Goal: Check status: Check status

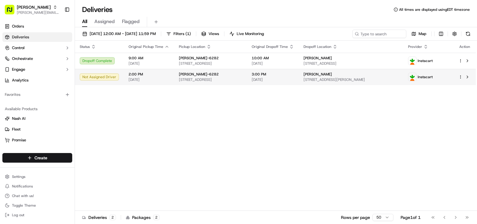
click at [298, 79] on td "3:00 PM [DATE]" at bounding box center [273, 77] width 52 height 16
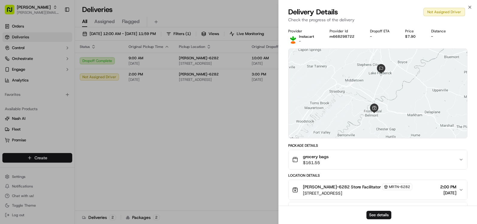
click at [343, 160] on div "grocery bags $161.55" at bounding box center [375, 160] width 166 height 12
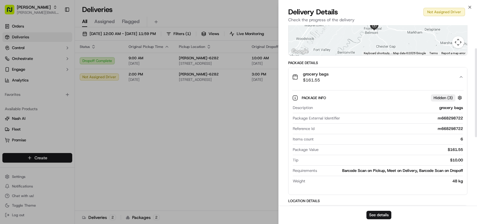
scroll to position [90, 0]
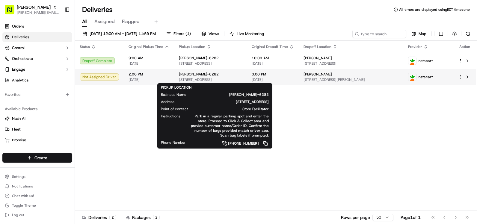
click at [204, 79] on span "[STREET_ADDRESS]" at bounding box center [210, 79] width 63 height 5
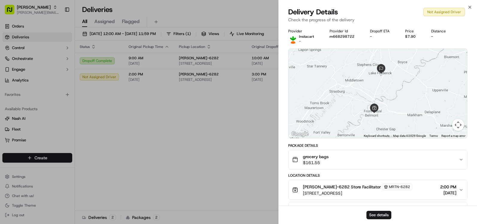
click at [352, 161] on div "grocery bags $161.55" at bounding box center [375, 160] width 166 height 12
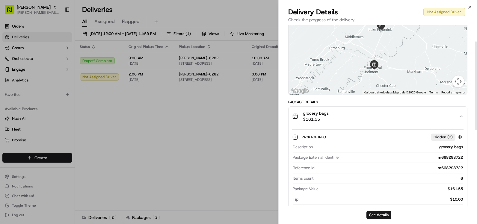
scroll to position [30, 0]
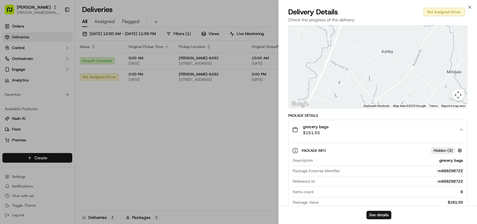
drag, startPoint x: 387, startPoint y: 49, endPoint x: 384, endPoint y: 105, distance: 56.3
click at [384, 105] on div "Keyboard shortcuts Map Data Map data ©2025 Google Map data ©2025 Google 1 km Cl…" at bounding box center [377, 63] width 178 height 89
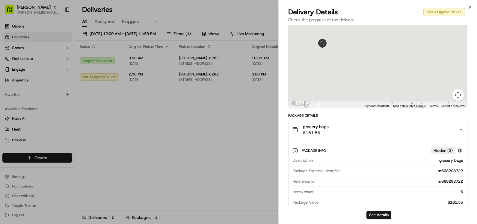
drag, startPoint x: 384, startPoint y: 52, endPoint x: 345, endPoint y: 154, distance: 108.8
click at [345, 171] on div "Provider Instacart - Provider Id m668298722 Dropoff ETA - Price $7.90 Distance …" at bounding box center [377, 179] width 179 height 360
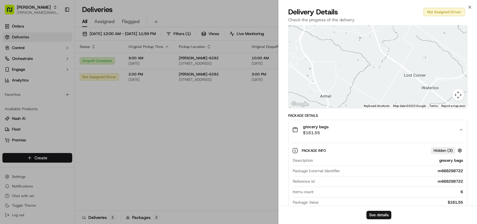
drag, startPoint x: 372, startPoint y: 68, endPoint x: 395, endPoint y: 46, distance: 31.8
click at [402, 35] on div at bounding box center [377, 63] width 178 height 89
drag, startPoint x: 398, startPoint y: 33, endPoint x: 409, endPoint y: 42, distance: 14.7
click at [418, 0] on html "Martin's [EMAIL_ADDRESS][PERSON_NAME][DOMAIN_NAME] Toggle Sidebar Orders Delive…" at bounding box center [238, 112] width 477 height 224
drag, startPoint x: 376, startPoint y: 43, endPoint x: 378, endPoint y: 50, distance: 7.3
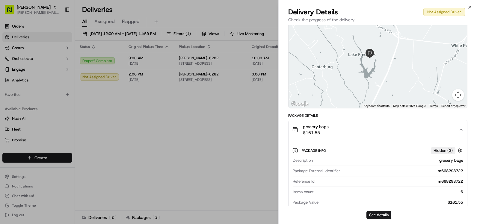
click at [378, 50] on div at bounding box center [377, 63] width 178 height 89
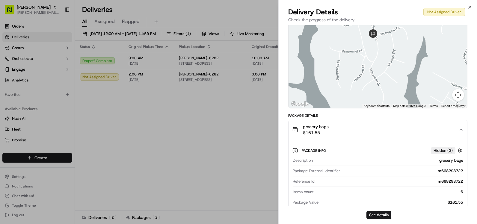
drag, startPoint x: 386, startPoint y: 41, endPoint x: 386, endPoint y: 65, distance: 24.2
click at [386, 65] on div at bounding box center [377, 63] width 178 height 89
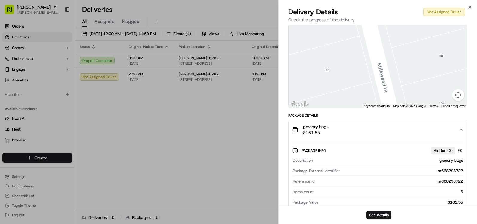
drag, startPoint x: 413, startPoint y: 64, endPoint x: 405, endPoint y: 53, distance: 13.1
click at [406, 53] on div at bounding box center [377, 63] width 178 height 89
click at [408, 33] on div at bounding box center [377, 63] width 178 height 89
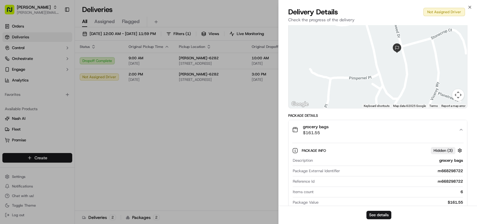
drag, startPoint x: 329, startPoint y: 82, endPoint x: 369, endPoint y: 83, distance: 40.1
click at [369, 83] on div at bounding box center [377, 63] width 178 height 89
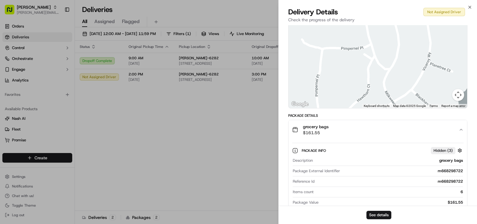
drag, startPoint x: 410, startPoint y: 70, endPoint x: 401, endPoint y: 40, distance: 31.3
click at [401, 40] on div at bounding box center [377, 63] width 178 height 89
drag, startPoint x: 401, startPoint y: 40, endPoint x: 398, endPoint y: 36, distance: 5.4
click at [398, 36] on div at bounding box center [377, 63] width 178 height 89
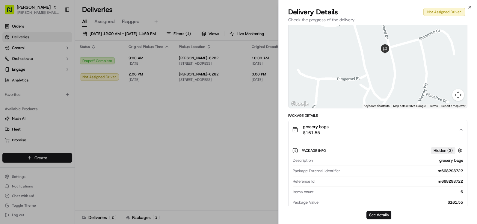
drag, startPoint x: 386, startPoint y: 55, endPoint x: 387, endPoint y: 76, distance: 20.7
click at [385, 104] on div at bounding box center [377, 63] width 178 height 89
drag, startPoint x: 372, startPoint y: 47, endPoint x: 361, endPoint y: 67, distance: 23.5
click at [363, 75] on div at bounding box center [377, 63] width 178 height 89
drag, startPoint x: 355, startPoint y: 43, endPoint x: 357, endPoint y: 105, distance: 62.3
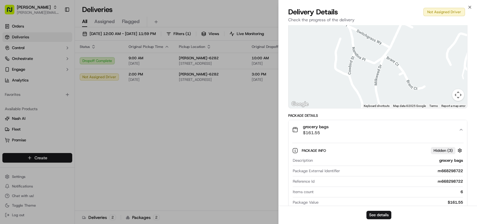
click at [364, 116] on div "Provider Instacart - Provider Id m668298722 Dropoff ETA - Price $7.90 Distance …" at bounding box center [377, 186] width 179 height 374
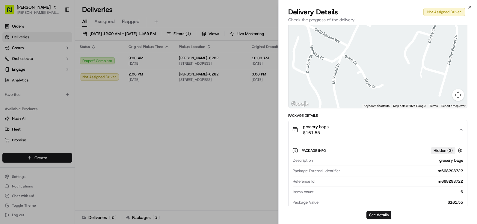
drag, startPoint x: 407, startPoint y: 75, endPoint x: 369, endPoint y: 103, distance: 46.5
click at [373, 106] on div "Keyboard shortcuts Map Data Map data ©2025 Google Map data ©2025 Google 50 m Cl…" at bounding box center [377, 63] width 178 height 89
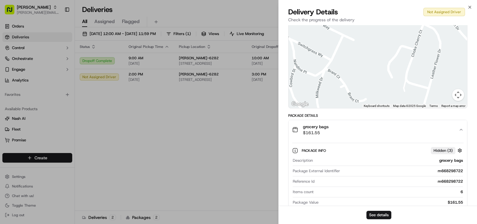
click at [351, 59] on div at bounding box center [377, 63] width 178 height 89
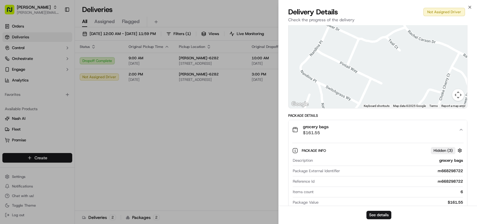
drag, startPoint x: 351, startPoint y: 59, endPoint x: 381, endPoint y: 105, distance: 54.4
click at [381, 105] on div "Keyboard shortcuts Map Data Map data ©2025 Google Map data ©2025 Google 50 m Cl…" at bounding box center [377, 63] width 178 height 89
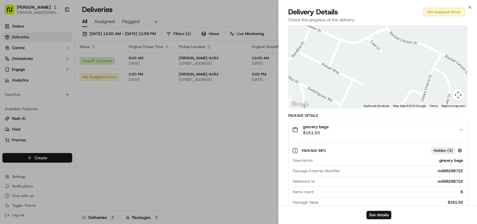
drag, startPoint x: 355, startPoint y: 81, endPoint x: 329, endPoint y: 74, distance: 26.9
click at [328, 75] on div at bounding box center [377, 63] width 178 height 89
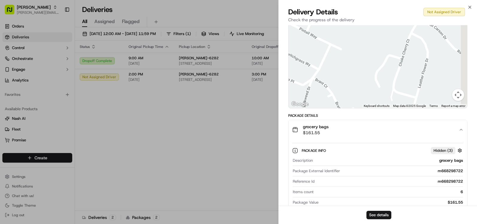
drag, startPoint x: 365, startPoint y: 86, endPoint x: 341, endPoint y: 50, distance: 42.8
click at [341, 50] on div at bounding box center [377, 63] width 178 height 89
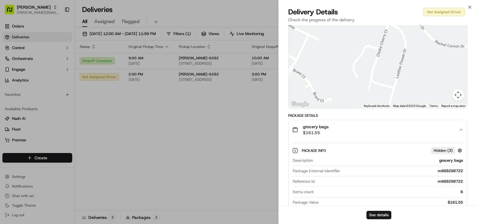
drag, startPoint x: 361, startPoint y: 91, endPoint x: 349, endPoint y: 97, distance: 13.1
click at [349, 97] on div at bounding box center [377, 63] width 178 height 89
click at [469, 8] on icon "button" at bounding box center [469, 7] width 5 height 5
